Goal: Task Accomplishment & Management: Manage account settings

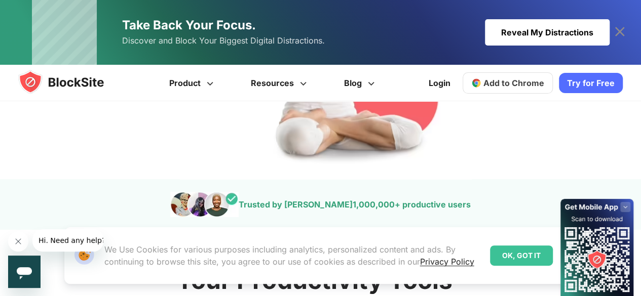
scroll to position [259, 0]
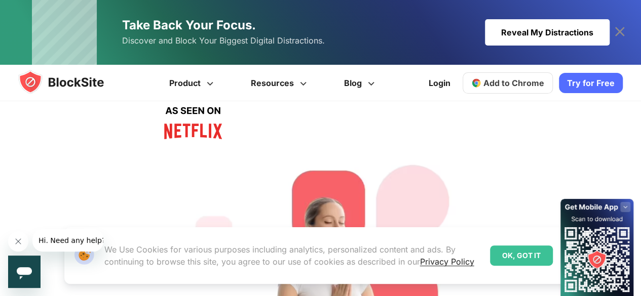
click at [562, 35] on div "Reveal My Distractions" at bounding box center [547, 32] width 125 height 26
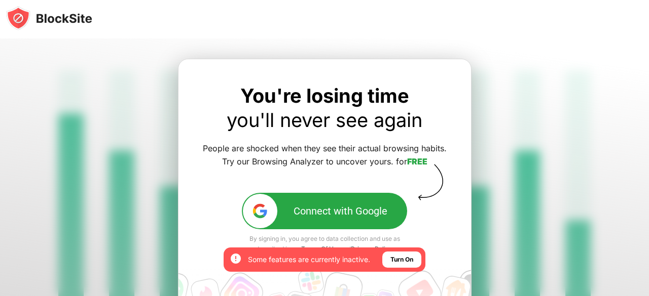
scroll to position [116, 0]
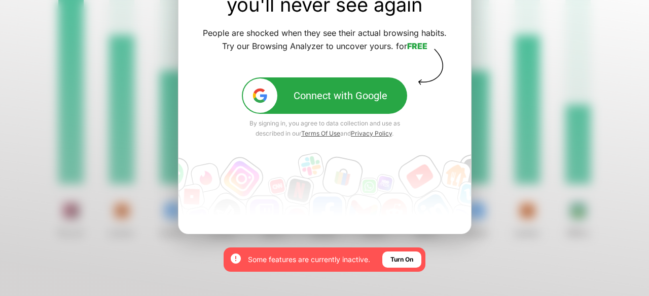
click at [511, 120] on div at bounding box center [324, 110] width 649 height 375
click at [307, 92] on div "Connect with Google" at bounding box center [340, 96] width 94 height 12
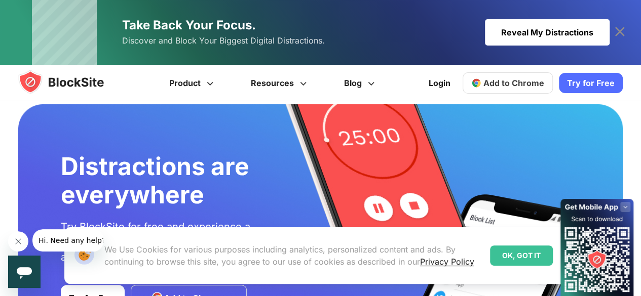
scroll to position [2045, 0]
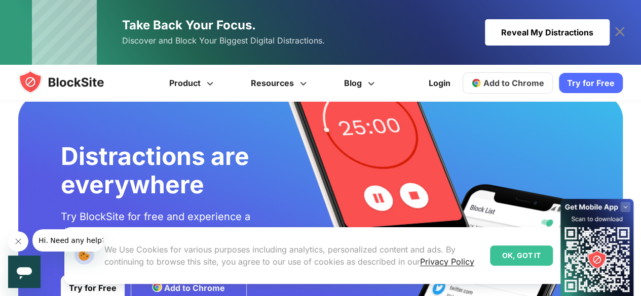
click at [503, 271] on div "Our Website uses cookies We Use Cookies for various purposes including analytic…" at bounding box center [312, 256] width 480 height 41
click at [505, 265] on div "OK, GOT IT" at bounding box center [521, 256] width 63 height 20
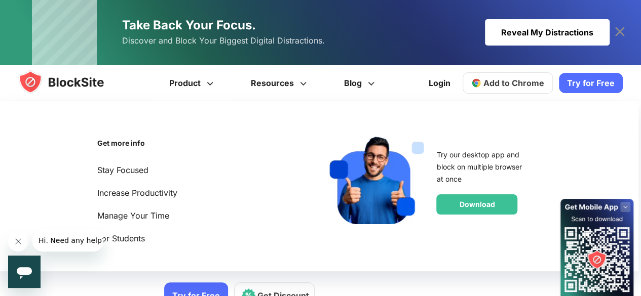
scroll to position [259, 0]
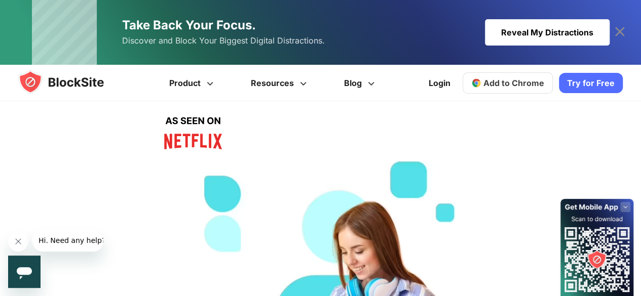
click at [553, 34] on div "Reveal My Distractions" at bounding box center [547, 32] width 125 height 26
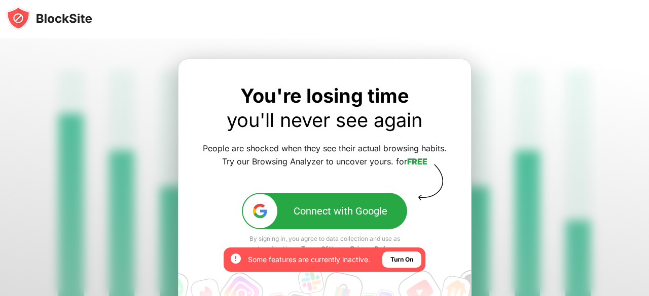
click at [505, 57] on div at bounding box center [324, 226] width 649 height 375
click at [413, 161] on link "FREE" at bounding box center [417, 162] width 20 height 10
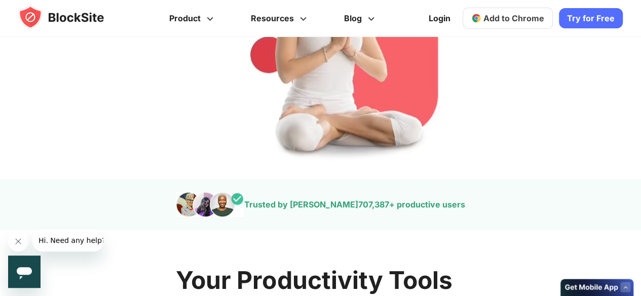
scroll to position [718, 0]
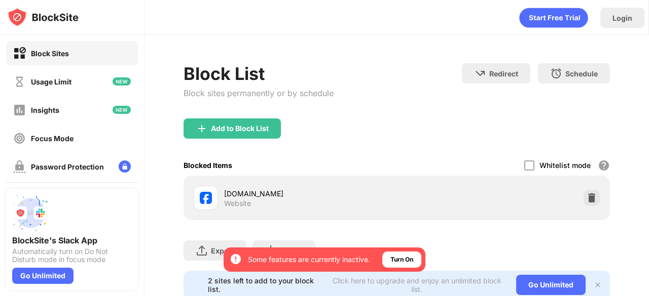
drag, startPoint x: 592, startPoint y: 192, endPoint x: 587, endPoint y: 195, distance: 5.9
click at [587, 195] on div "[DOMAIN_NAME] Website" at bounding box center [397, 198] width 414 height 32
click at [587, 195] on img at bounding box center [591, 198] width 10 height 10
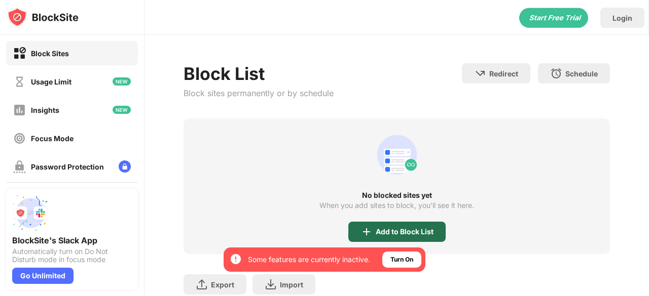
click at [400, 237] on div "Add to Block List" at bounding box center [396, 232] width 97 height 20
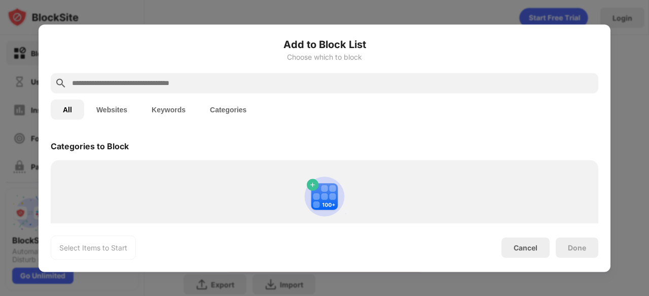
click at [301, 89] on input "text" at bounding box center [332, 83] width 523 height 12
click at [128, 107] on button "Websites" at bounding box center [111, 109] width 55 height 20
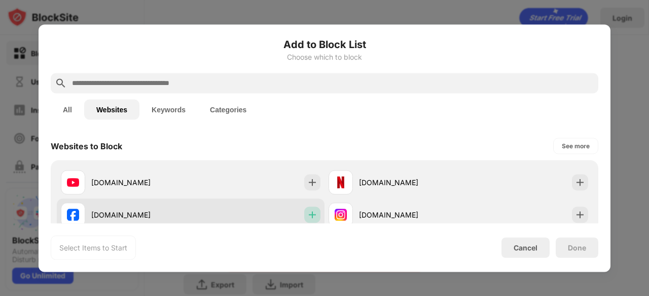
click at [307, 210] on img at bounding box center [312, 215] width 10 height 10
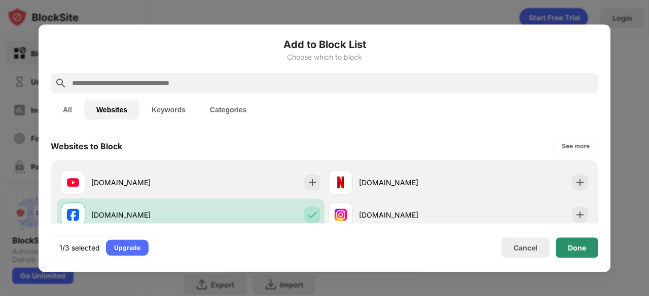
click at [578, 249] on div "Done" at bounding box center [577, 248] width 18 height 8
